Goal: Task Accomplishment & Management: Manage account settings

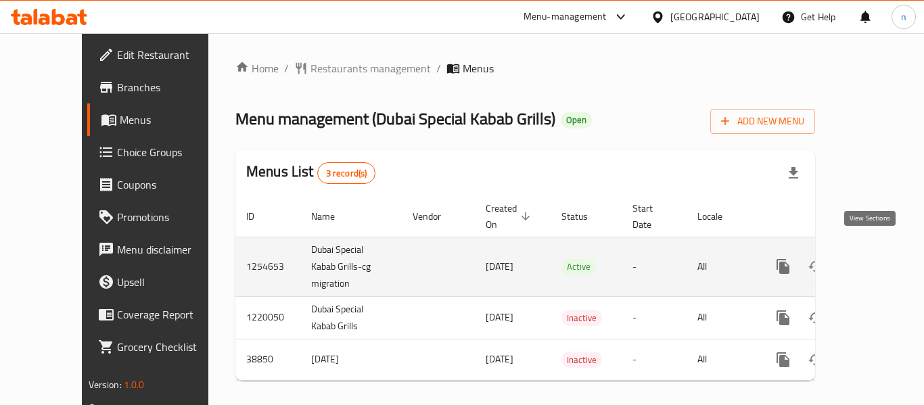
click at [873, 258] on icon "enhanced table" at bounding box center [881, 266] width 16 height 16
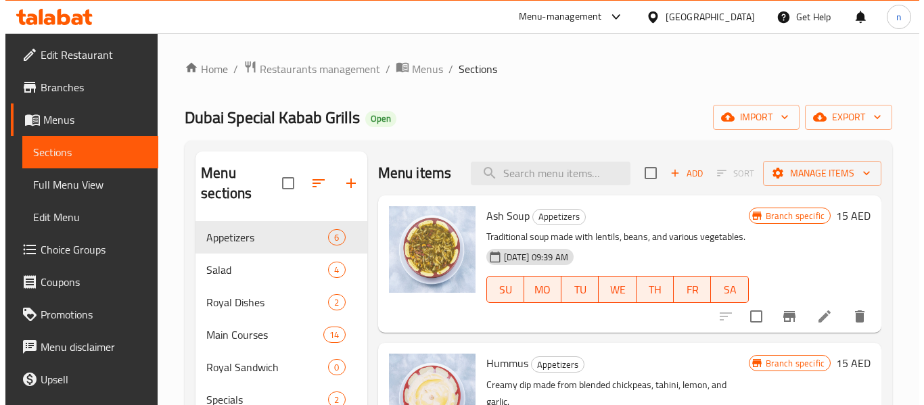
scroll to position [68, 0]
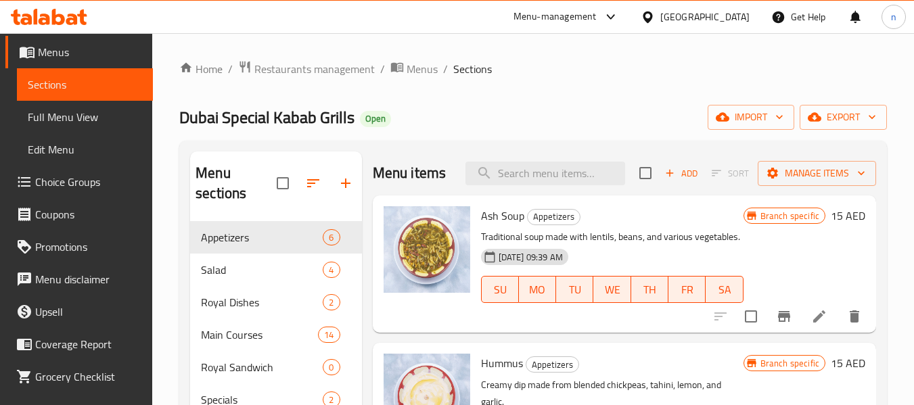
click at [81, 185] on span "Choice Groups" at bounding box center [88, 182] width 107 height 16
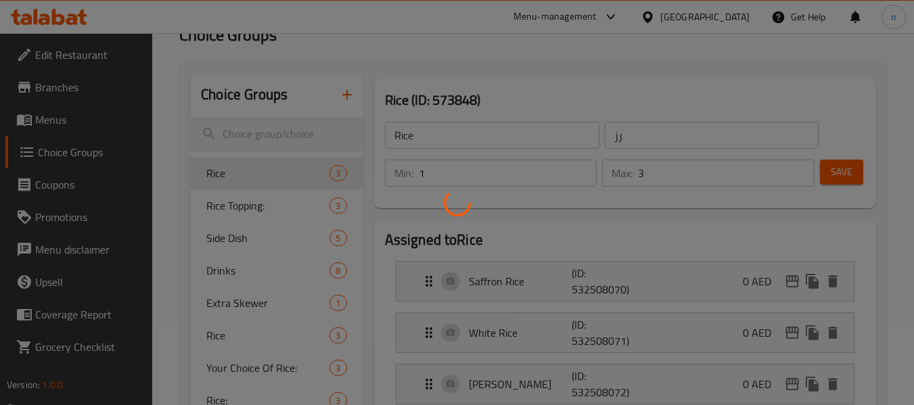
scroll to position [135, 0]
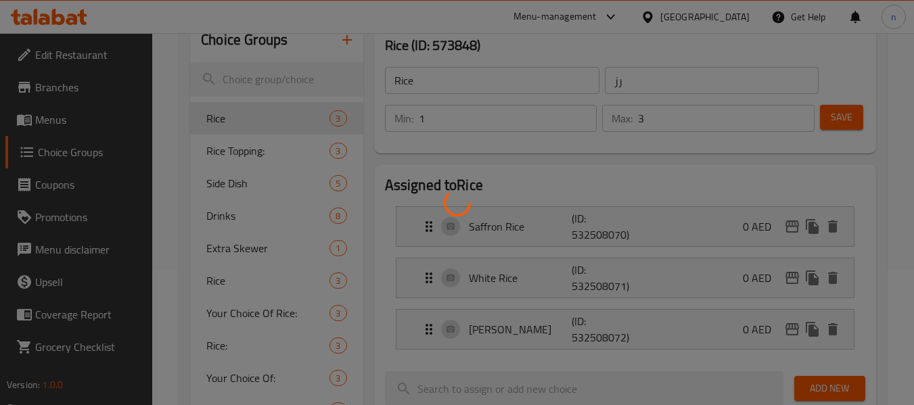
click at [241, 153] on div at bounding box center [457, 202] width 914 height 405
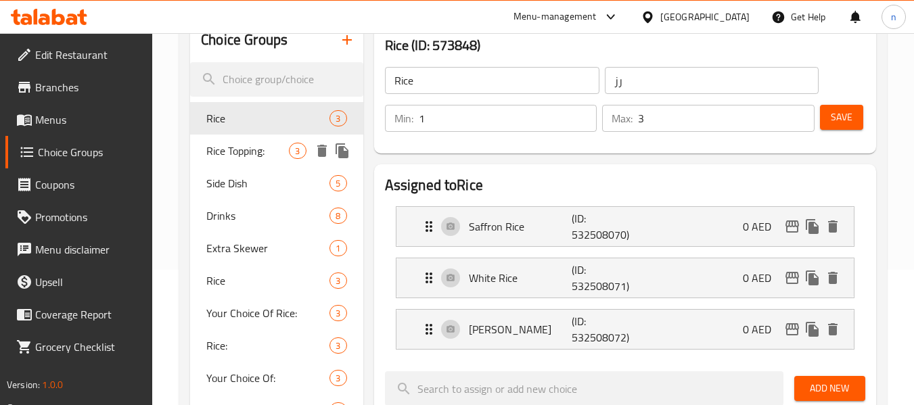
click at [235, 151] on span "Rice Topping:" at bounding box center [247, 151] width 83 height 16
type input "Rice Topping:"
type input "تغطية الأرز:"
type input "2"
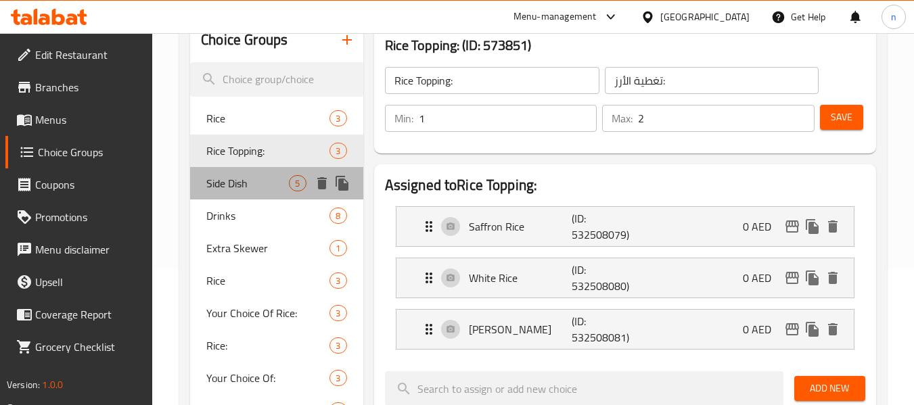
click at [242, 185] on span "Side Dish" at bounding box center [247, 183] width 83 height 16
type input "Side Dish"
type input "طبق جانبي"
type input "0"
type input "5"
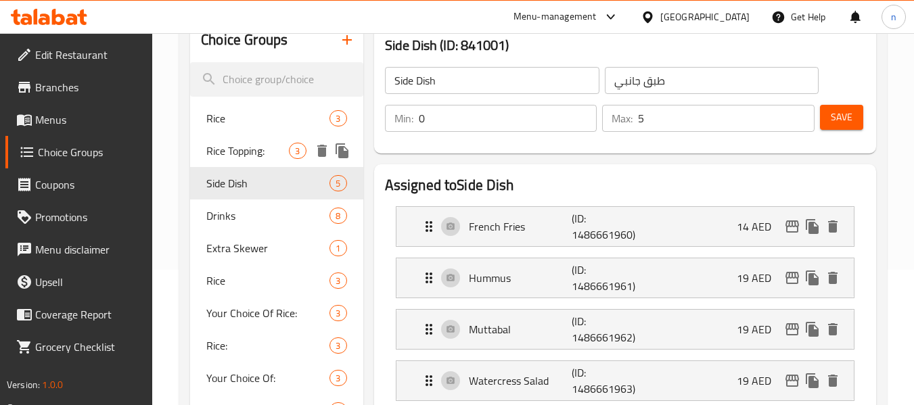
click at [235, 153] on span "Rice Topping:" at bounding box center [247, 151] width 83 height 16
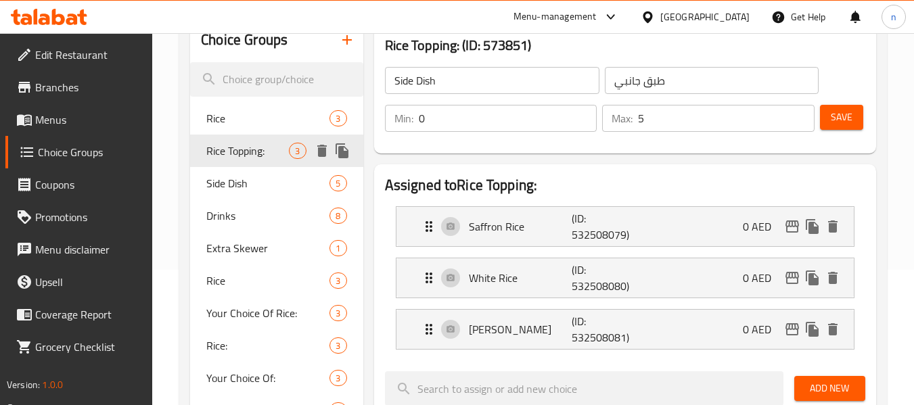
type input "Rice Topping:"
type input "تغطية الأرز:"
type input "1"
type input "2"
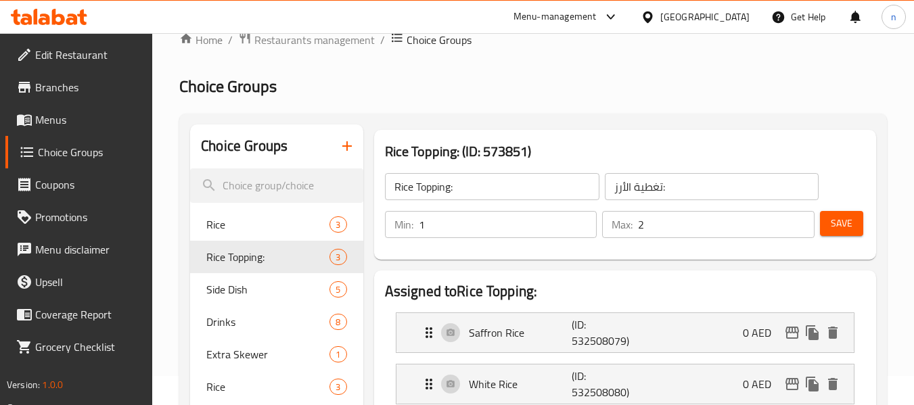
scroll to position [0, 0]
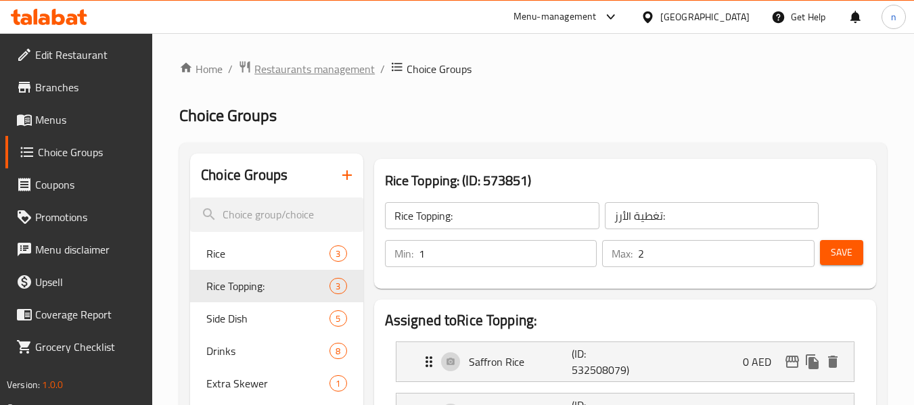
click at [300, 61] on span "Restaurants management" at bounding box center [314, 69] width 120 height 16
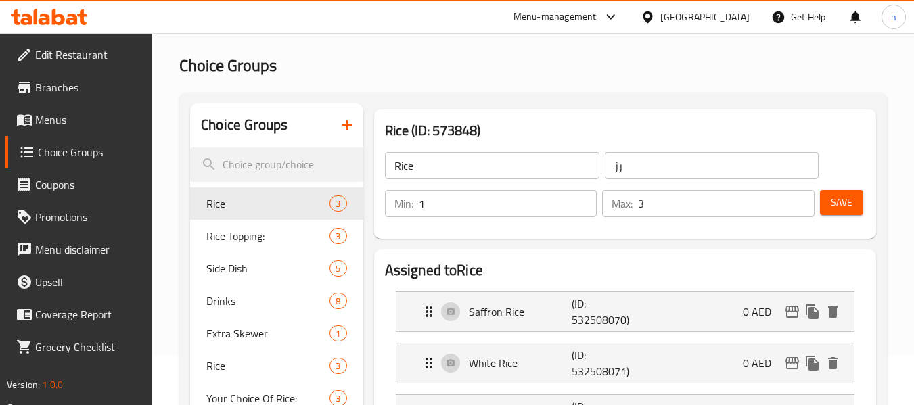
scroll to position [135, 0]
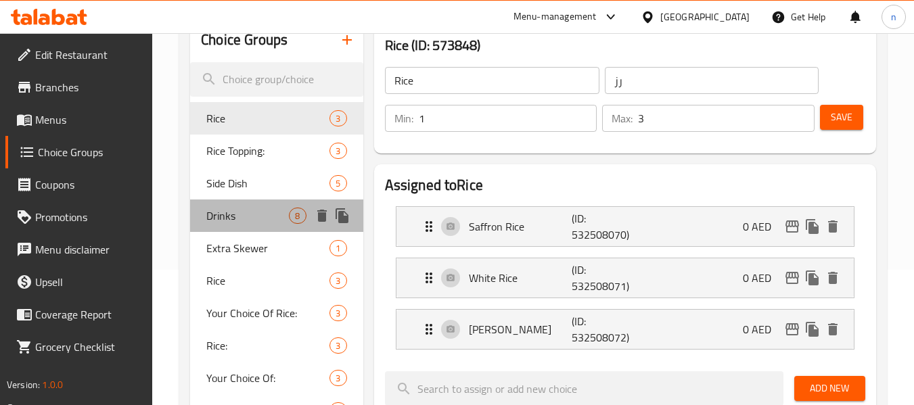
click at [238, 221] on span "Drinks" at bounding box center [247, 216] width 83 height 16
type input "Drinks"
type input "مشروبات"
type input "0"
type input "6"
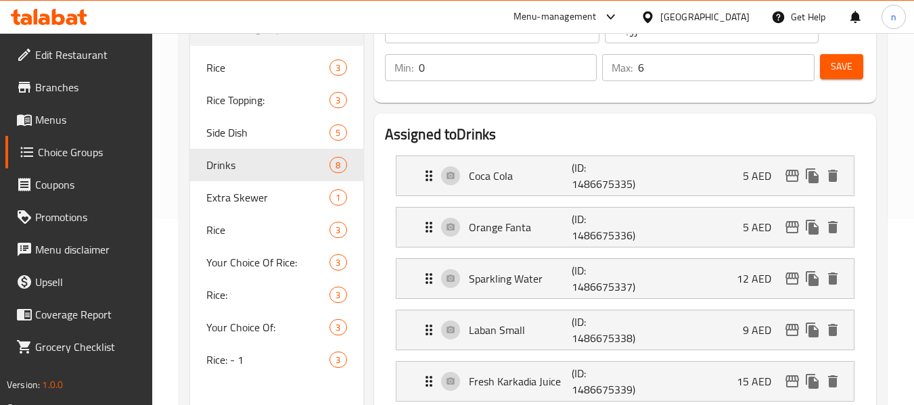
scroll to position [0, 0]
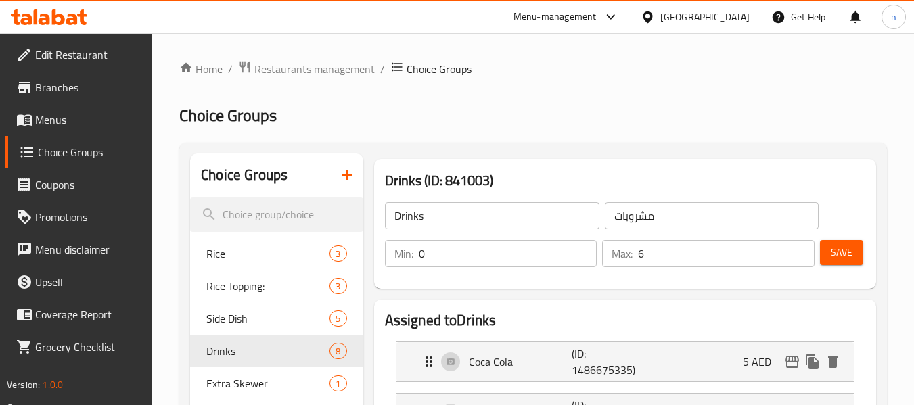
click at [298, 73] on span "Restaurants management" at bounding box center [314, 69] width 120 height 16
